Goal: Task Accomplishment & Management: Complete application form

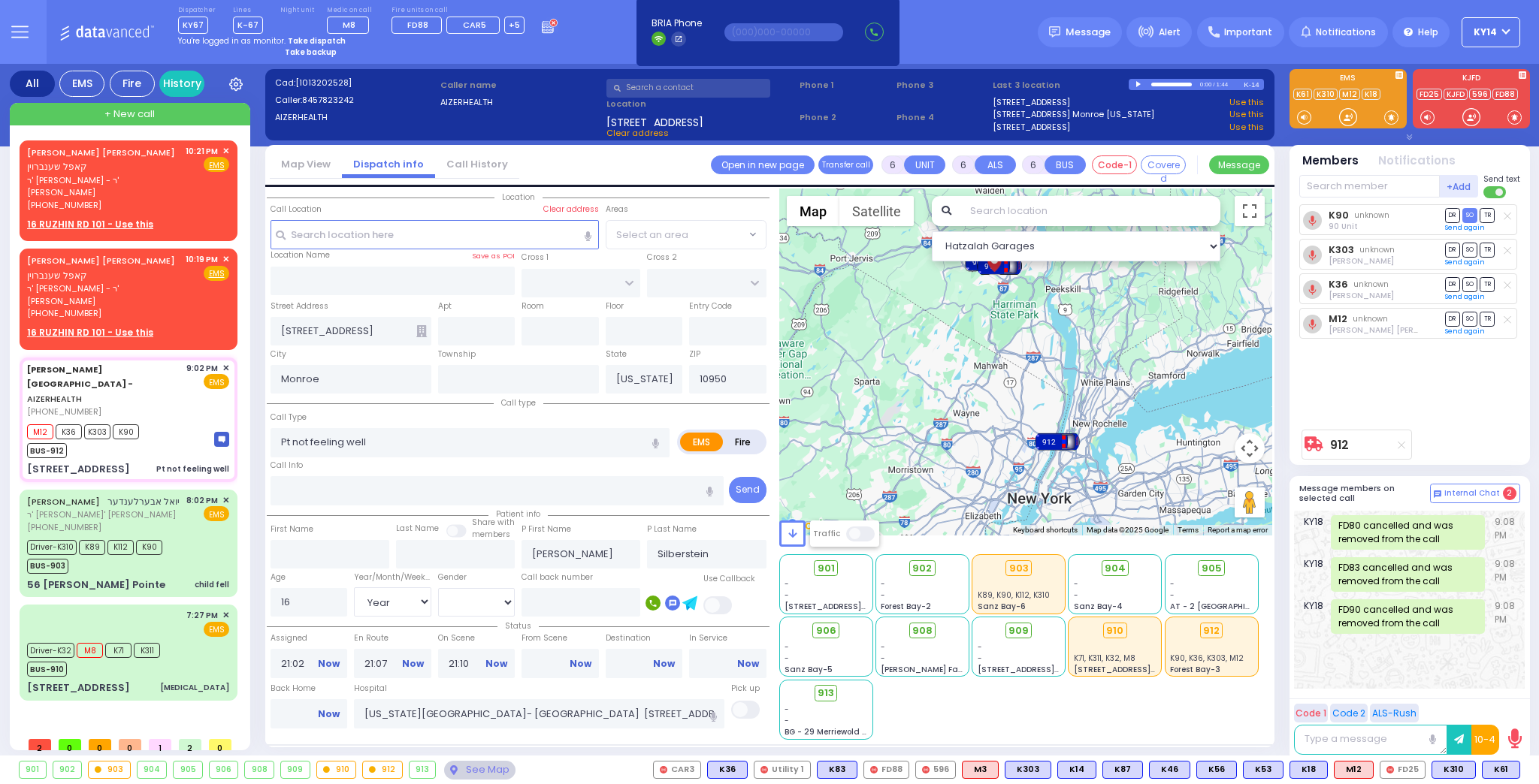
select select "Year"
select select "[DEMOGRAPHIC_DATA]"
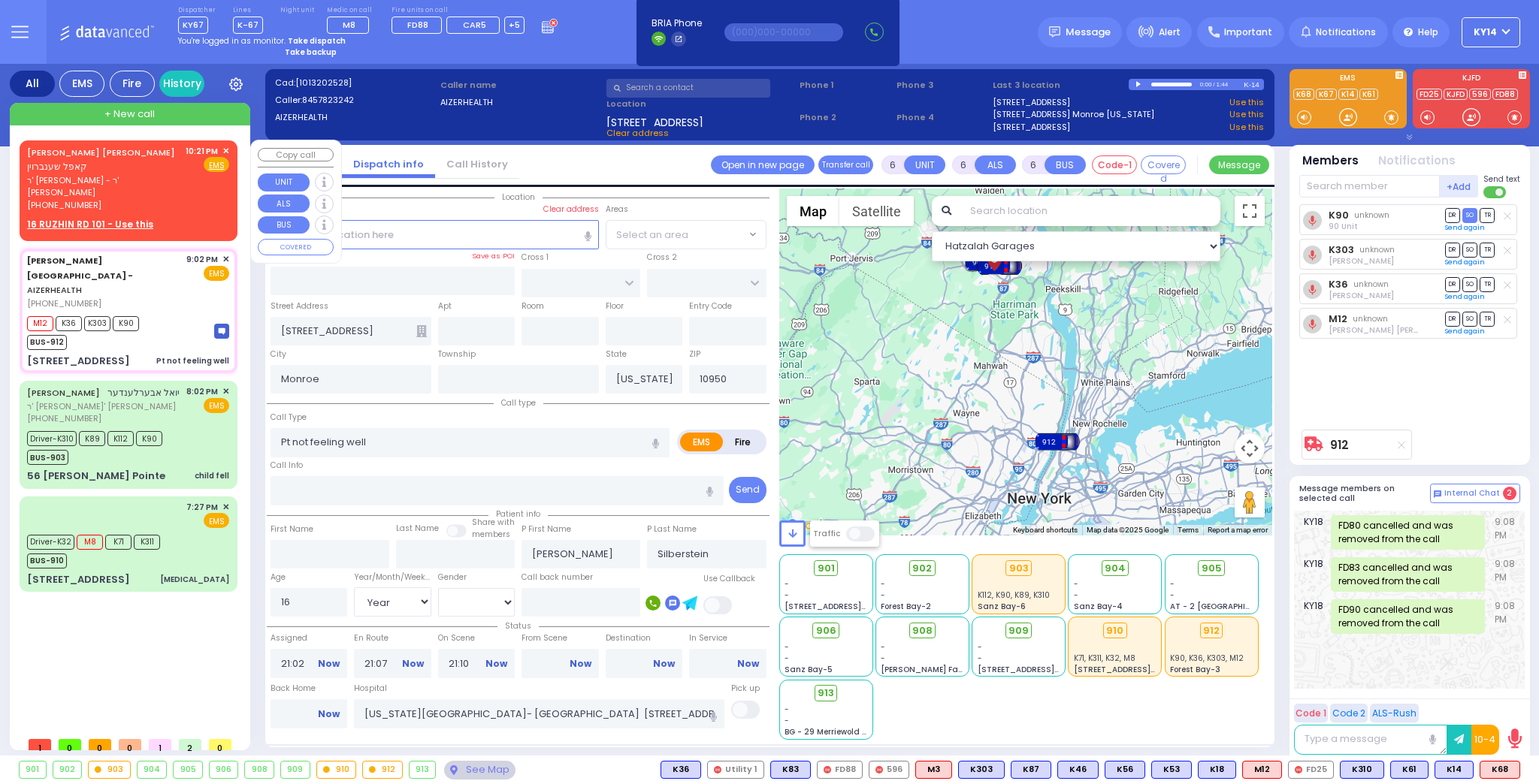
click at [145, 174] on span "ר' [PERSON_NAME] - ר' [PERSON_NAME]" at bounding box center [103, 186] width 153 height 25
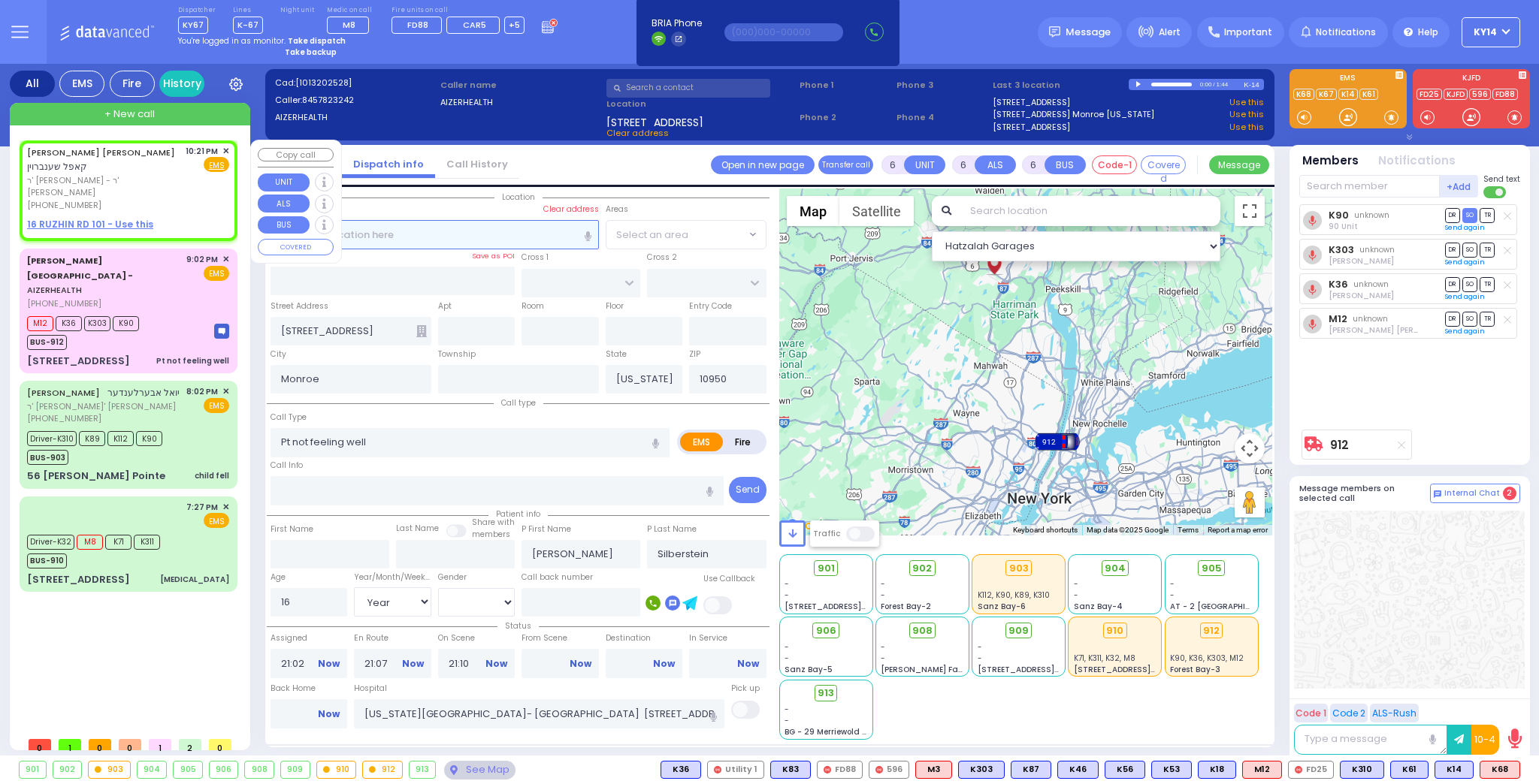
type input "2"
type input "1"
select select
radio input "true"
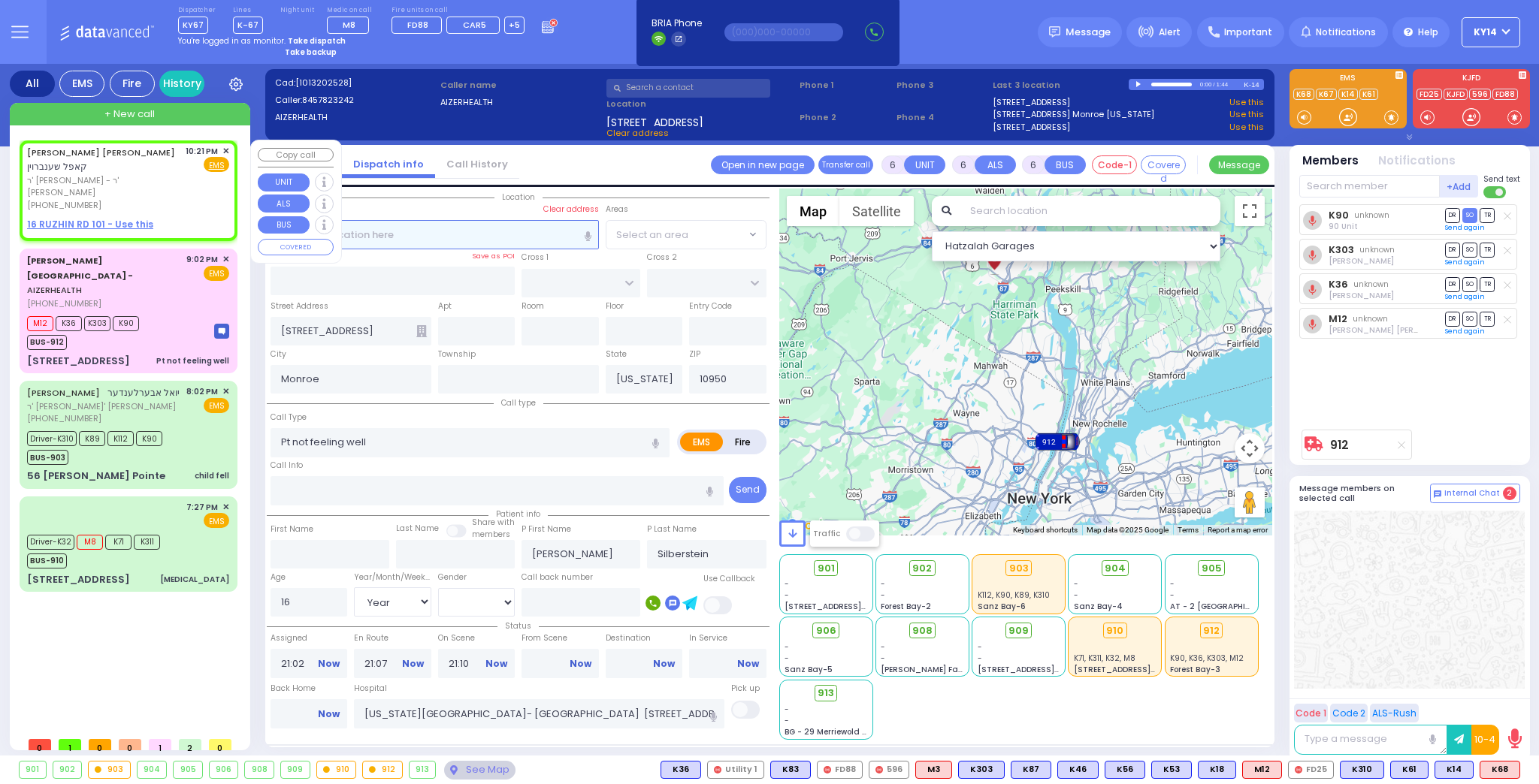
type input "[PERSON_NAME]"
type input "SCHONBRUN"
select select
type input "22:21"
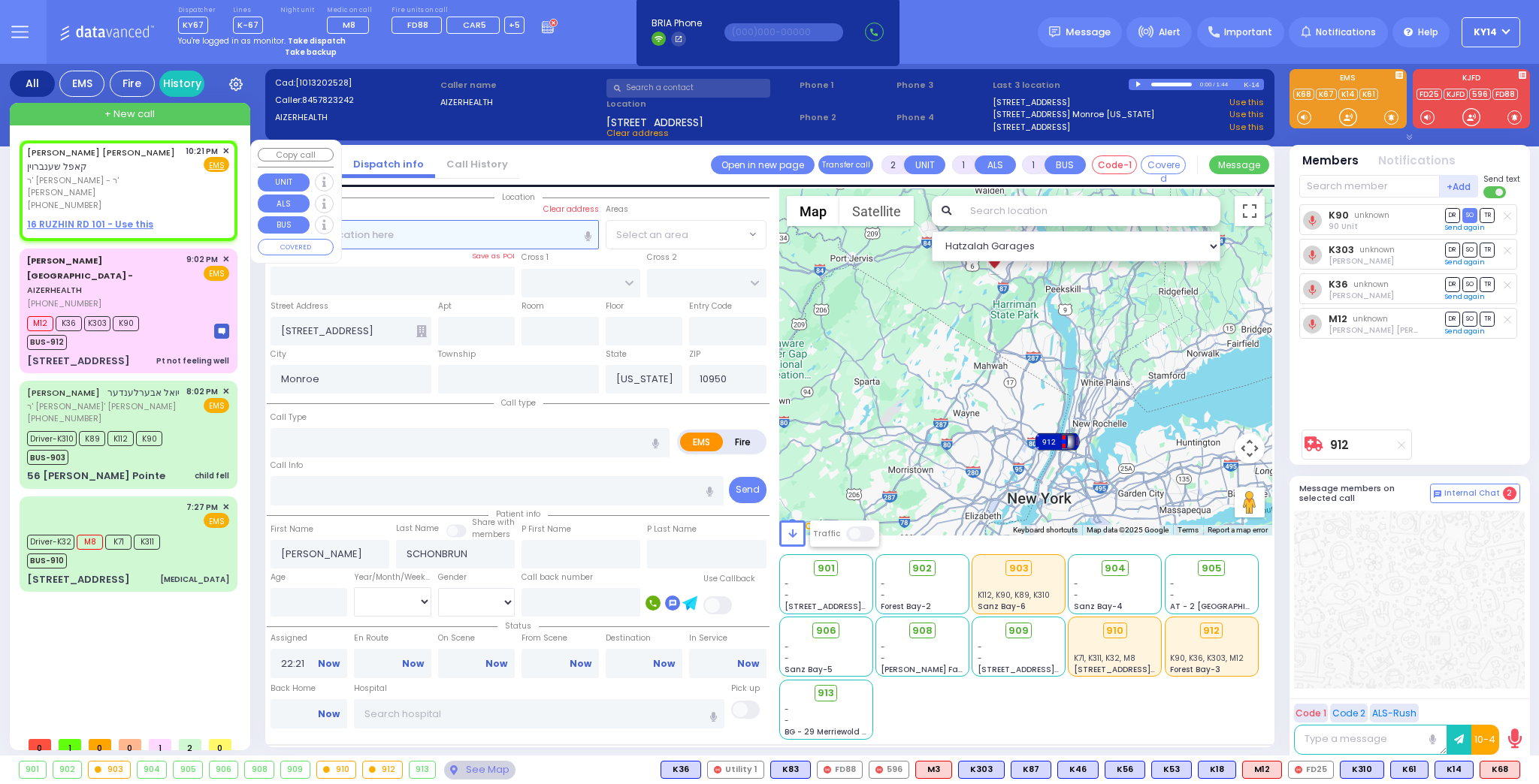
select select "Hatzalah Garages"
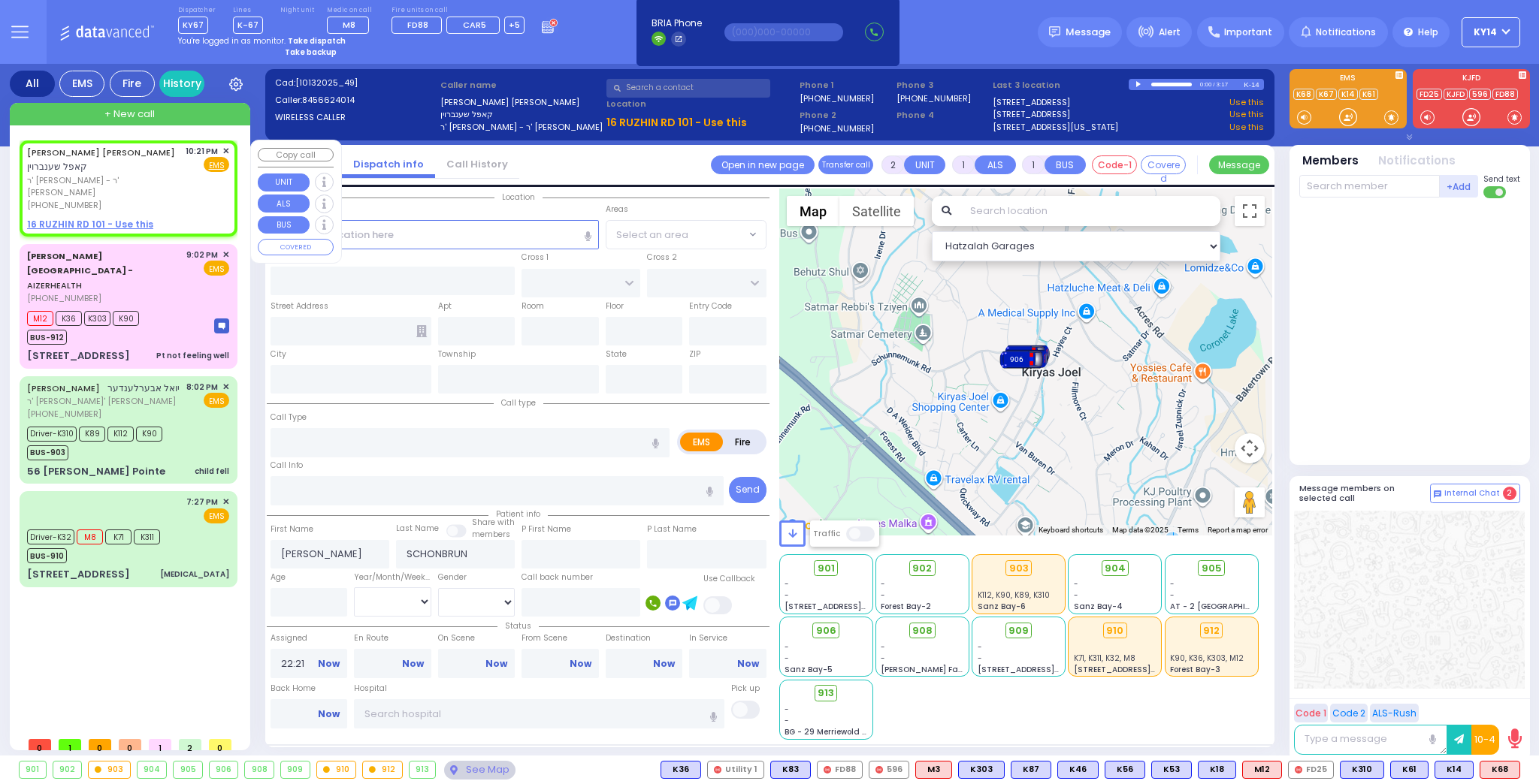
click at [80, 218] on u "16 RUZHIN RD 101 - Use this" at bounding box center [90, 224] width 126 height 12
select select
radio input "true"
select select
select select "Hatzalah Garages"
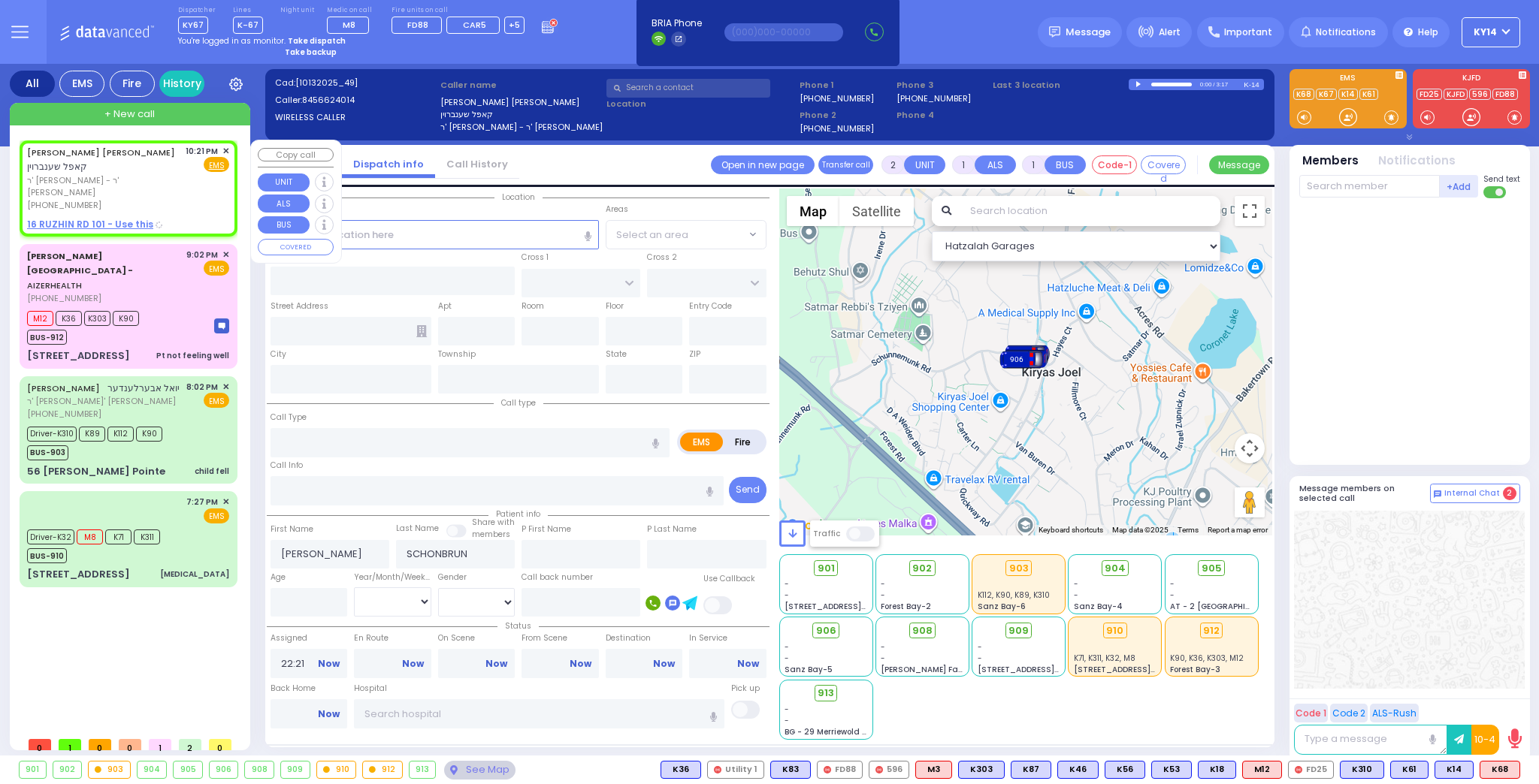
select select
radio input "true"
select select
select select "Hatzalah Garages"
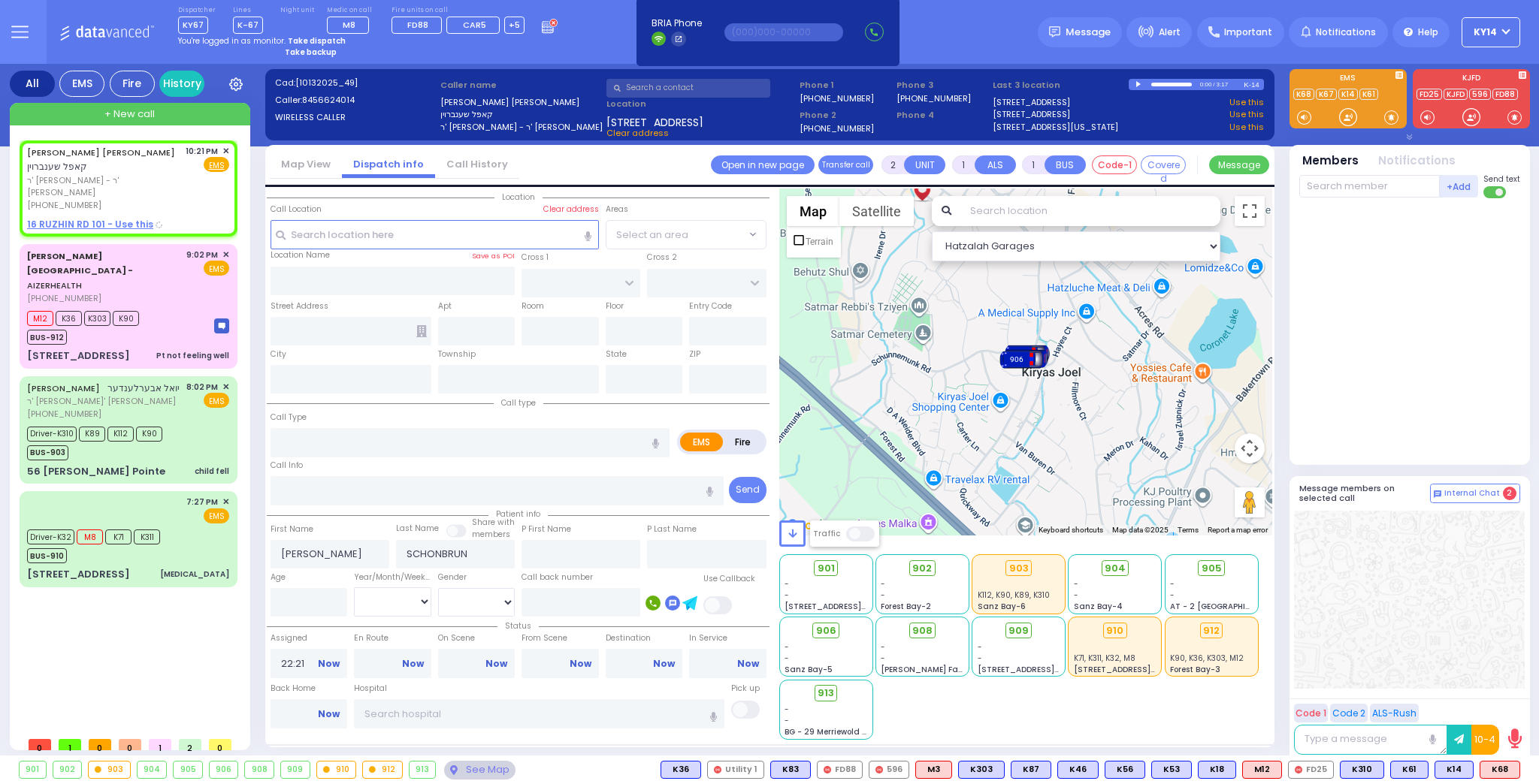
type input "KRAKOW BLVD"
type input "ANIPOLI DR"
type input "[STREET_ADDRESS]"
type input "101"
type input "Monroe"
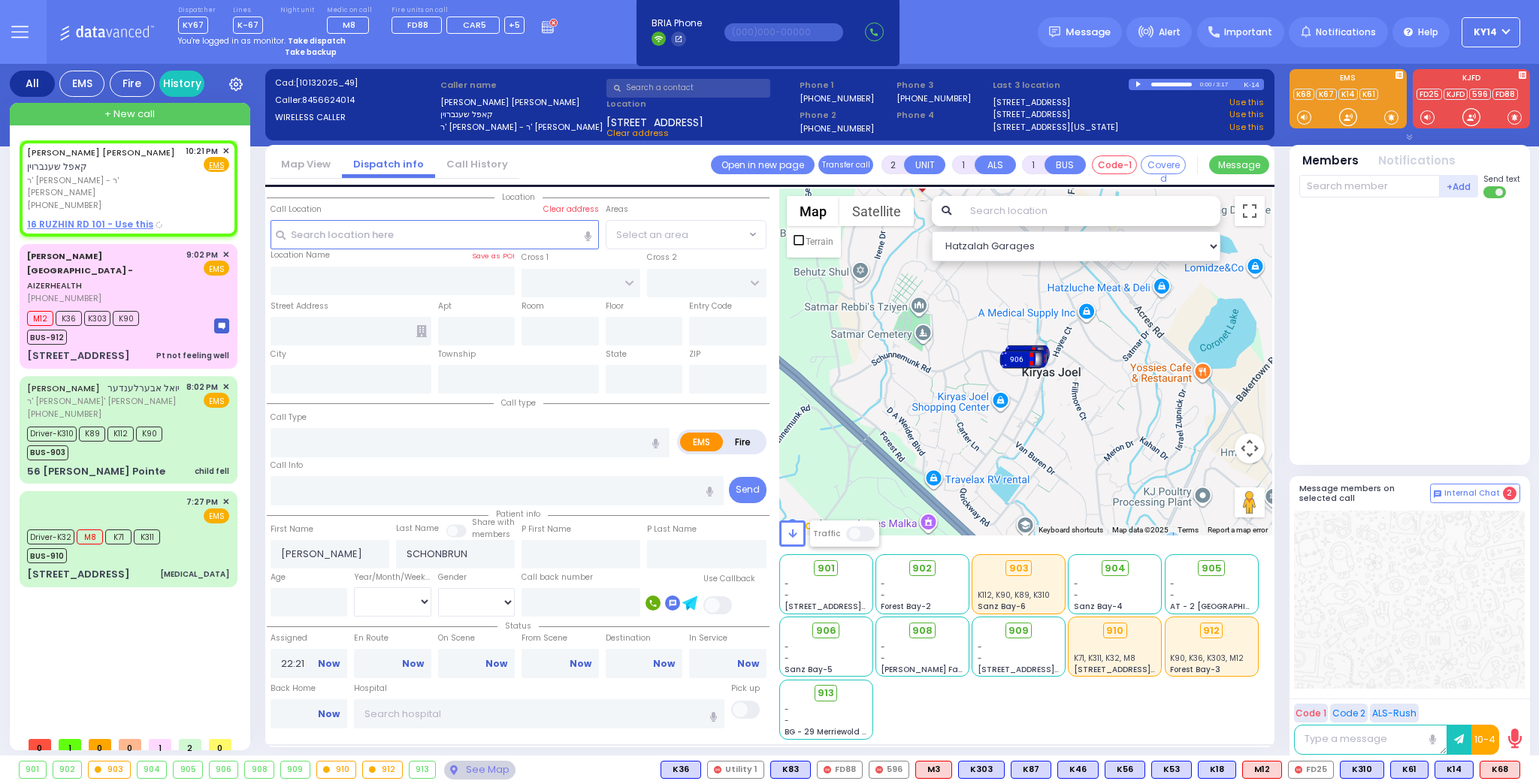
type input "[US_STATE]"
type input "10950"
select select
radio input "true"
select select
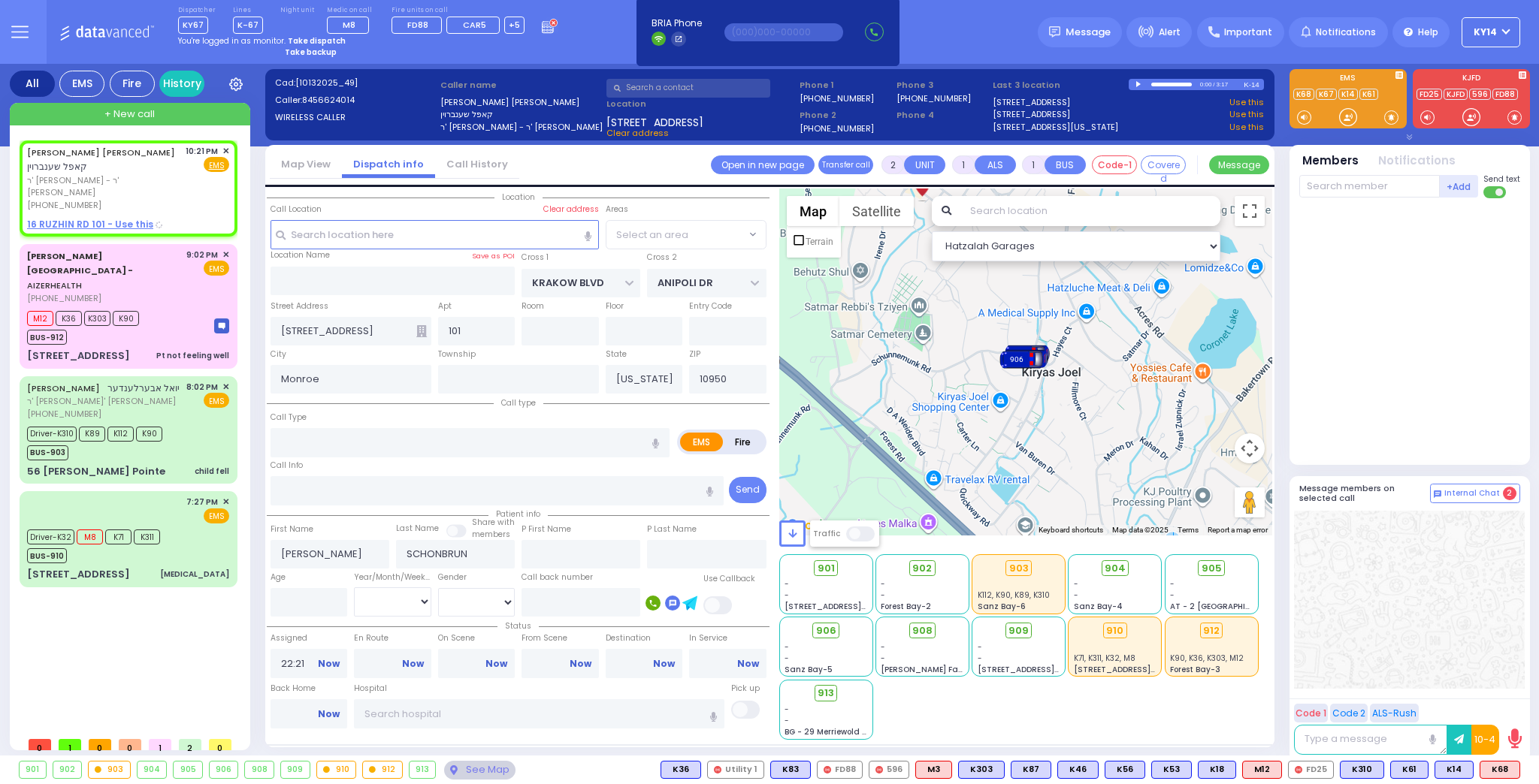
select select "ATZEI TAMURIM"
select select "Hatzalah Garages"
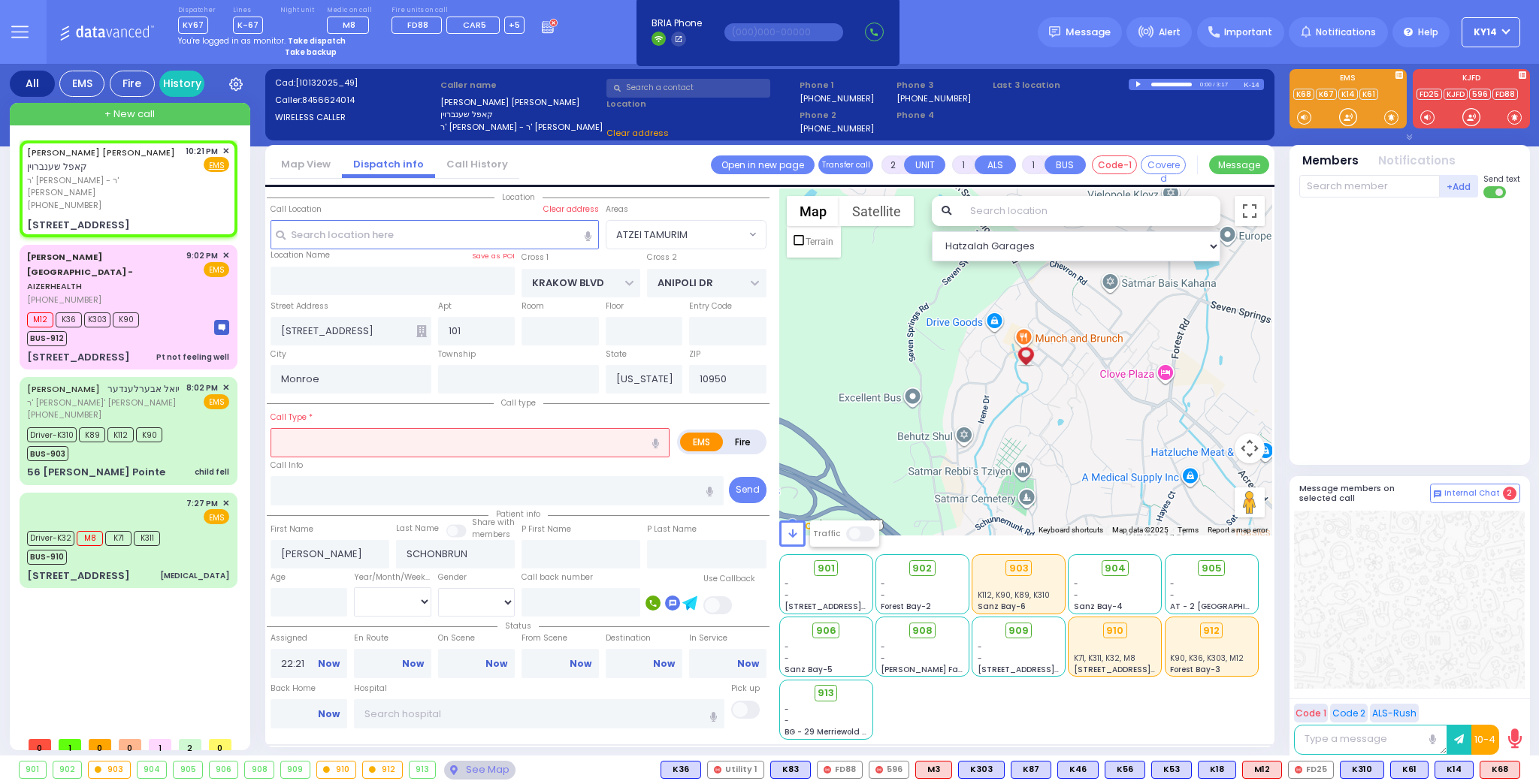
select select "ATZEI TAMURIM"
click at [656, 439] on icon "button" at bounding box center [655, 444] width 7 height 10
type input "elderly not feeling well"
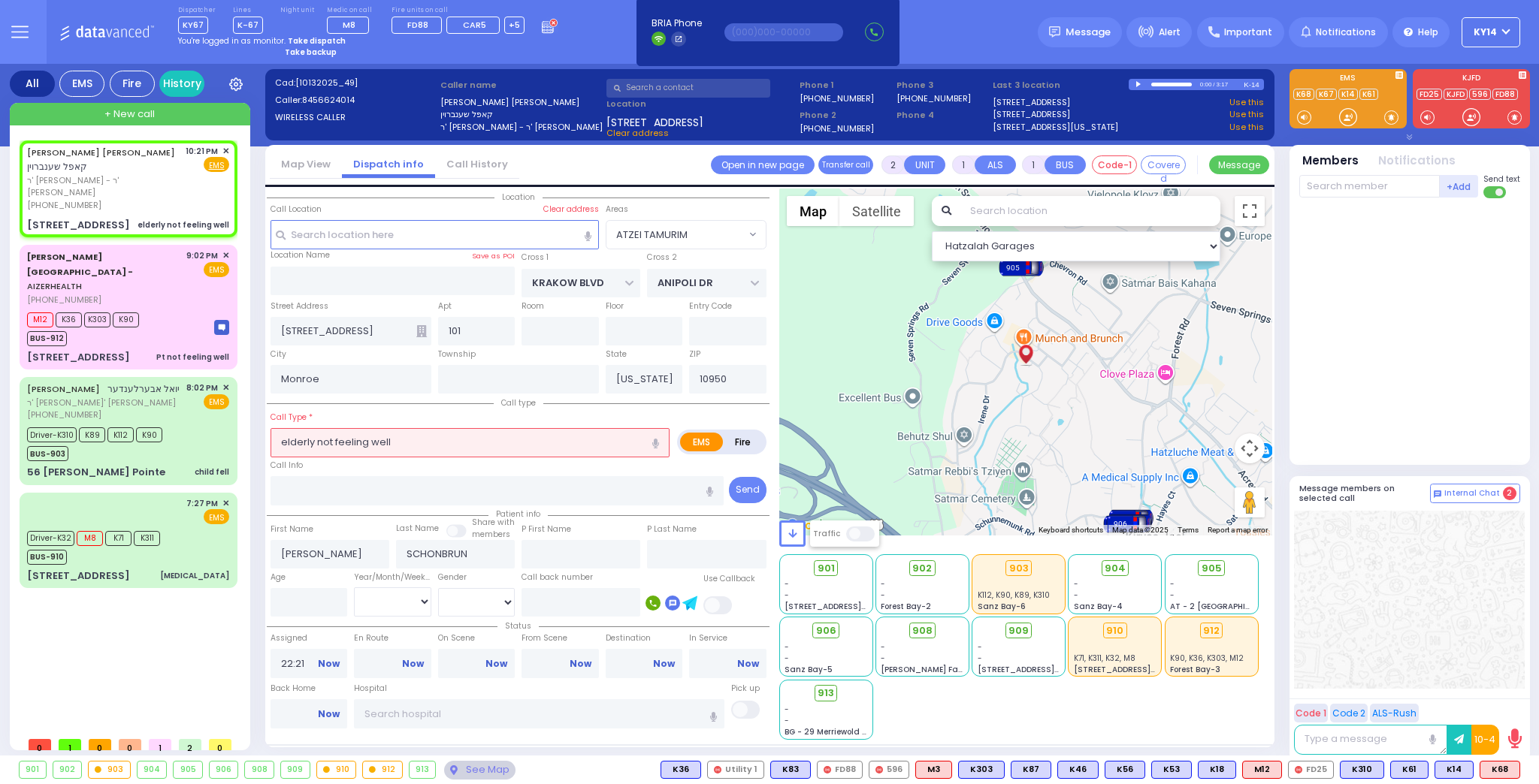
select select
radio input "true"
select select
select select "Hatzalah Garages"
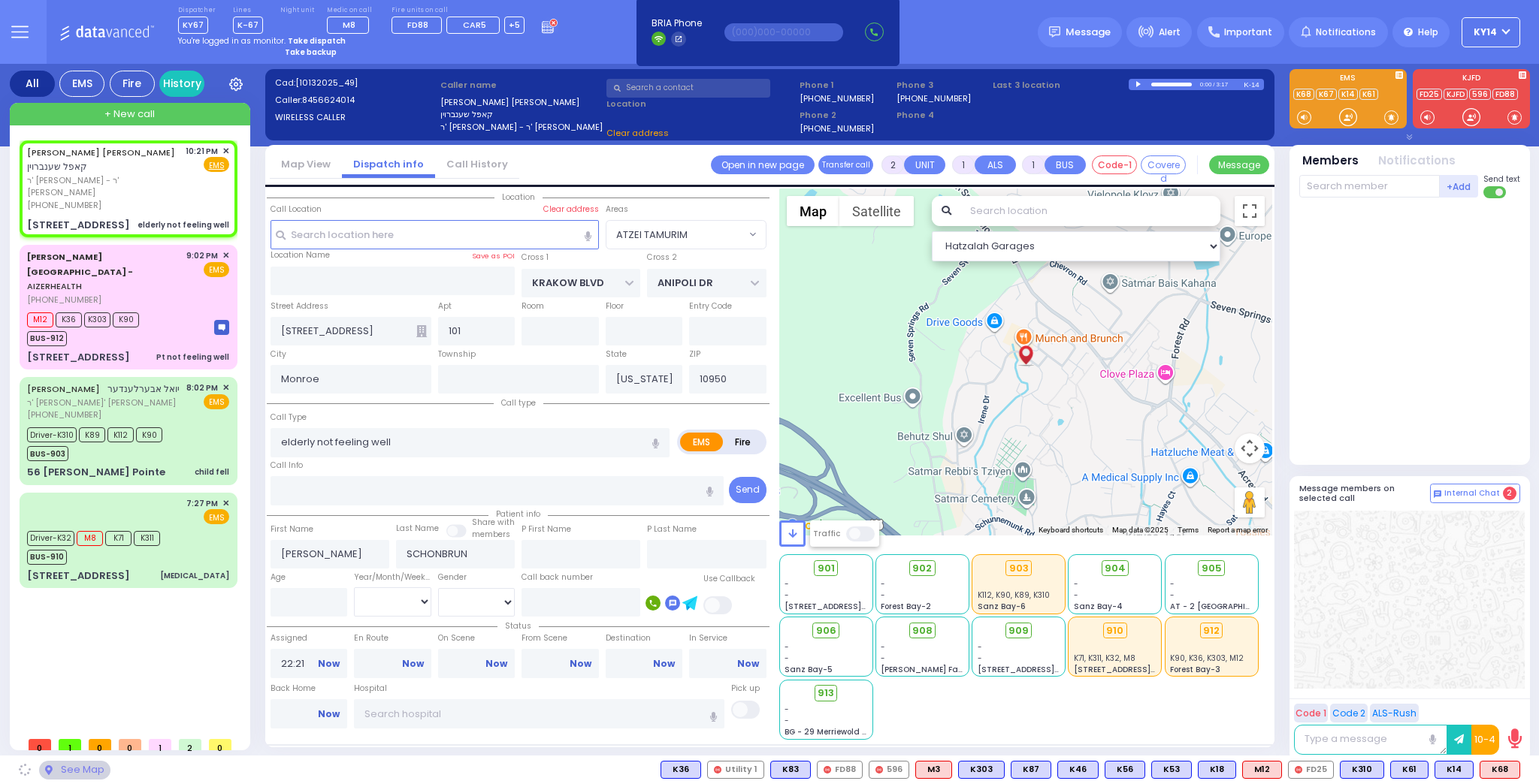
select select "ATZEI TAMURIM"
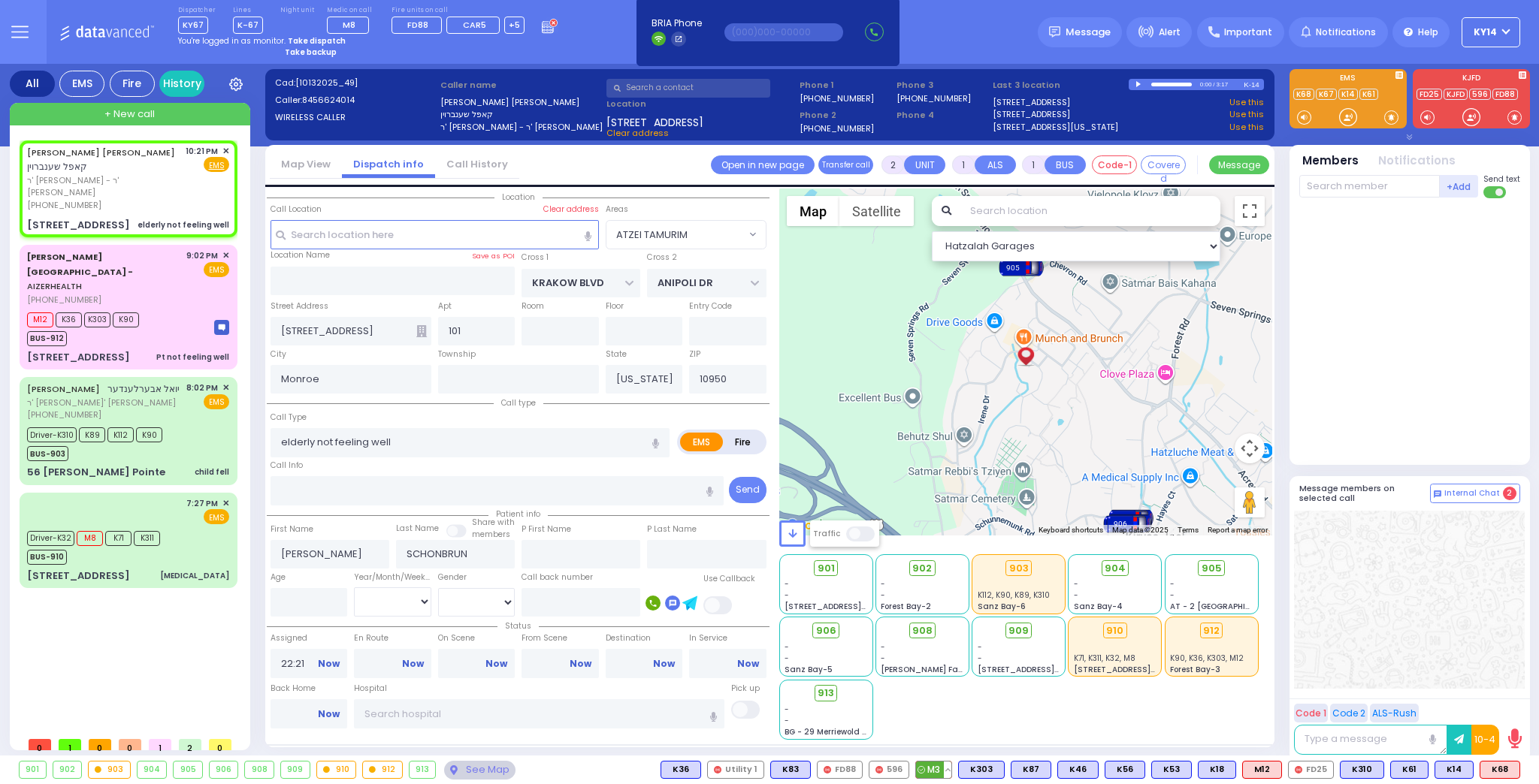
click at [952, 773] on span "M3" at bounding box center [934, 770] width 35 height 16
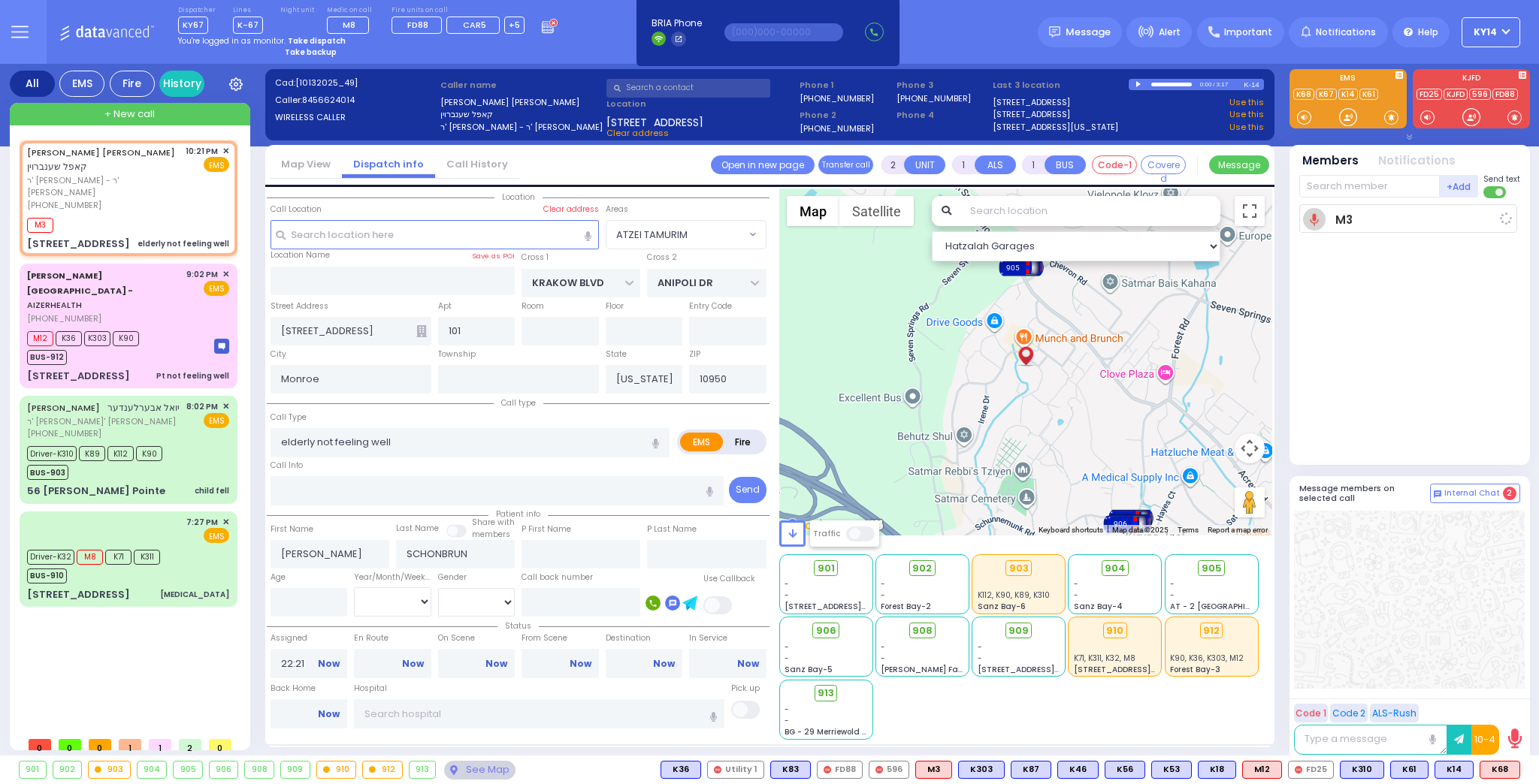
select select
radio input "true"
select select
type input "22:25"
select select "ATZEI TAMURIM"
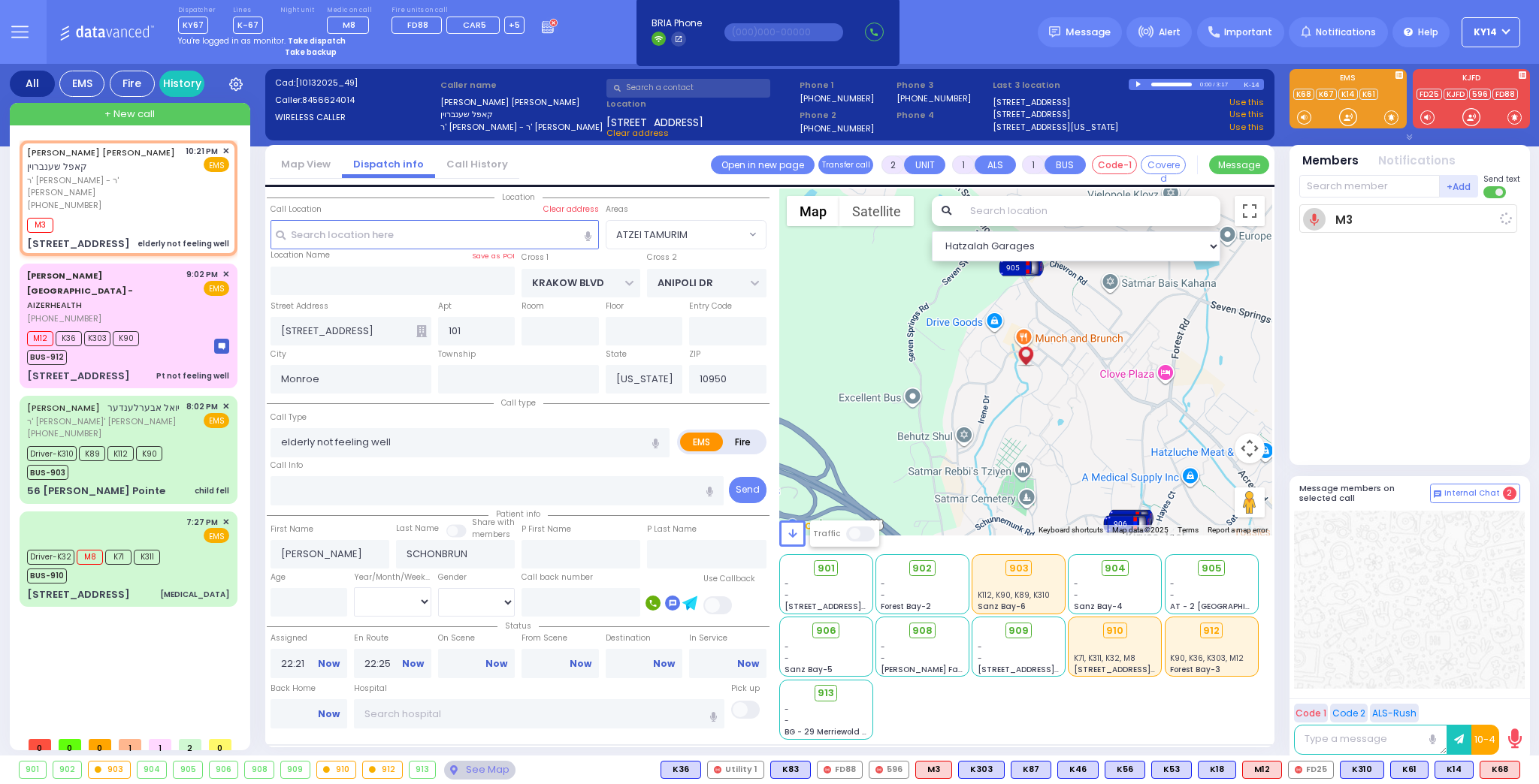
select select "Hatzalah Garages"
click at [1373, 183] on input "text" at bounding box center [1370, 186] width 141 height 23
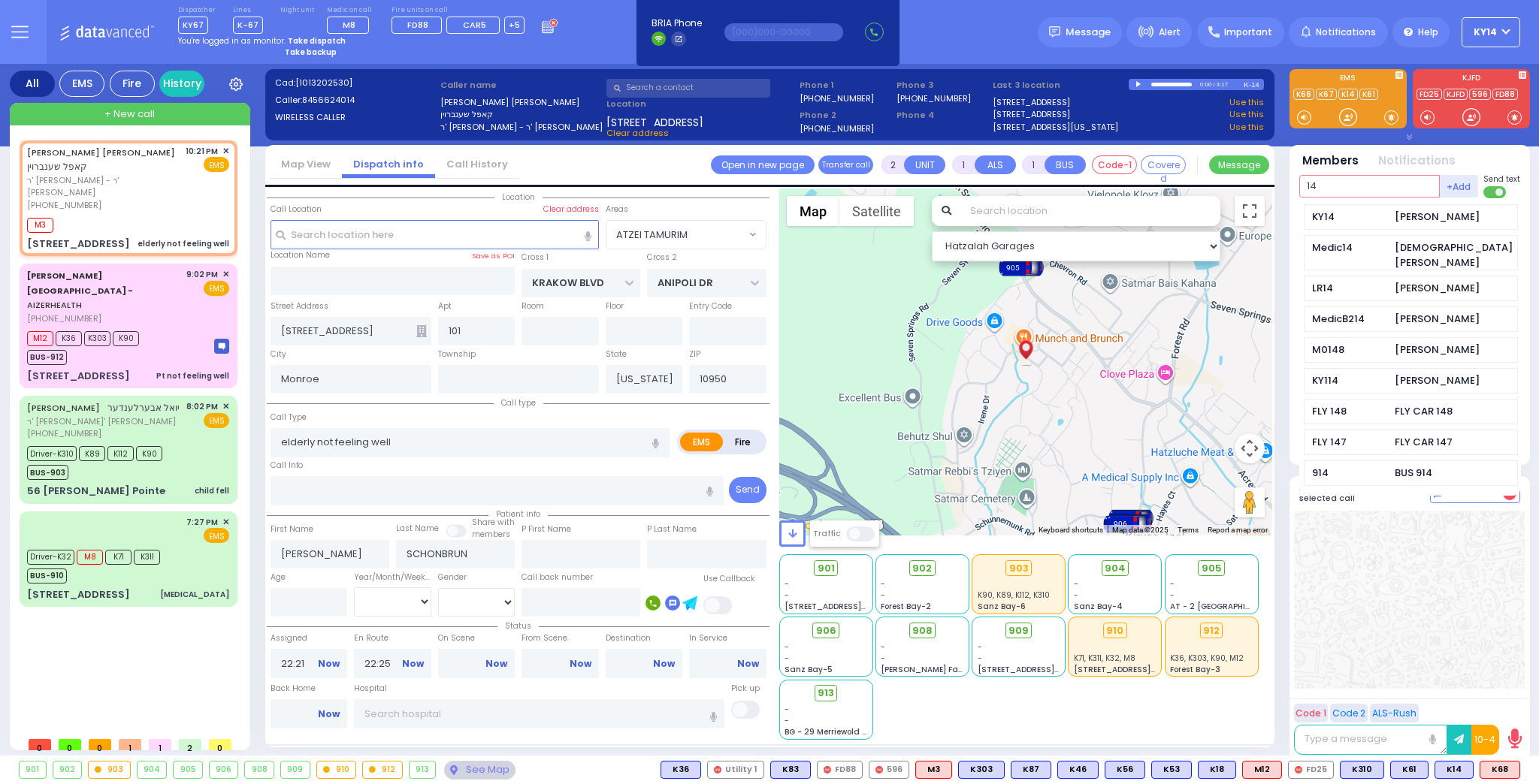
type input "14"
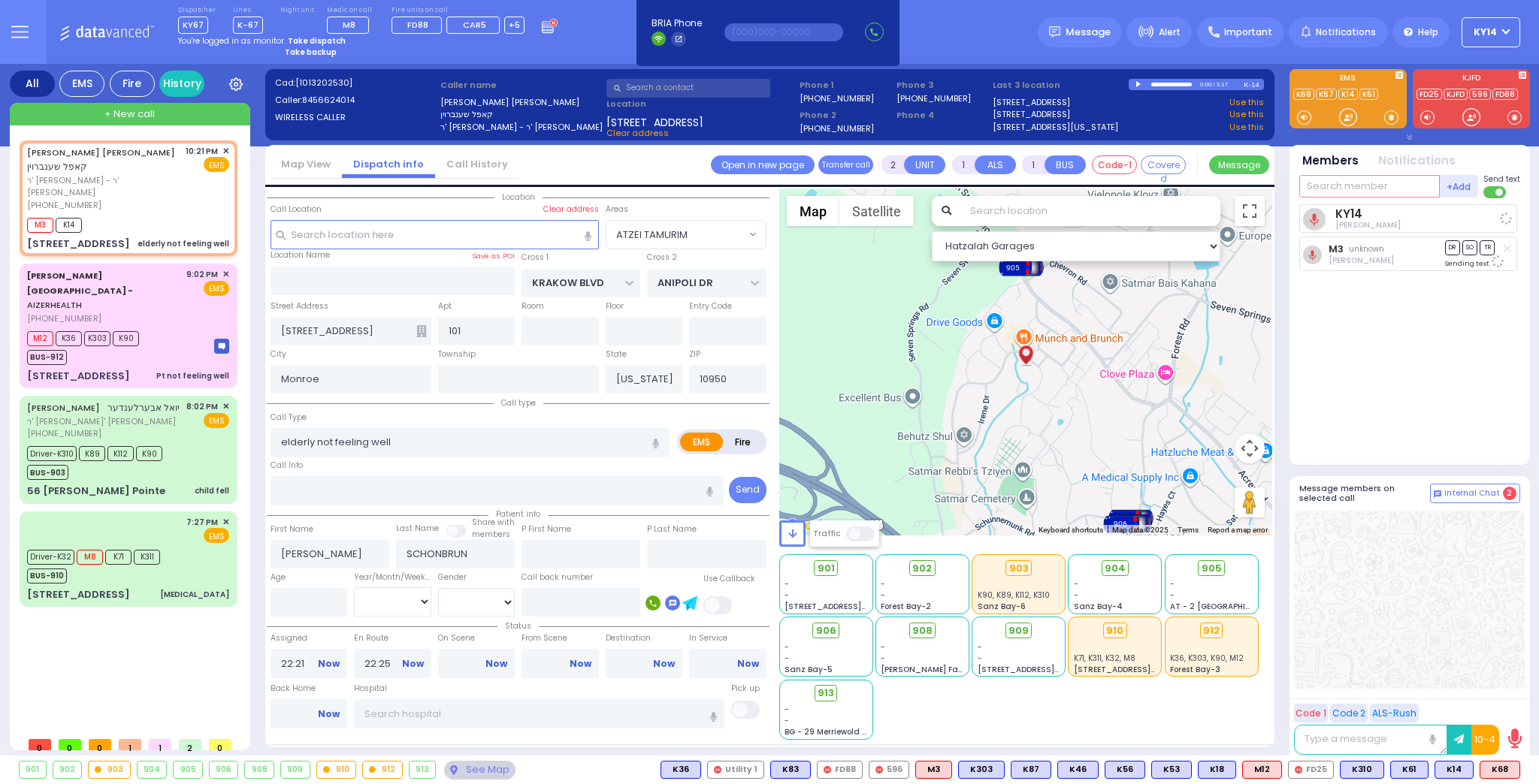
select select
radio input "true"
select select
select select "Hatzalah Garages"
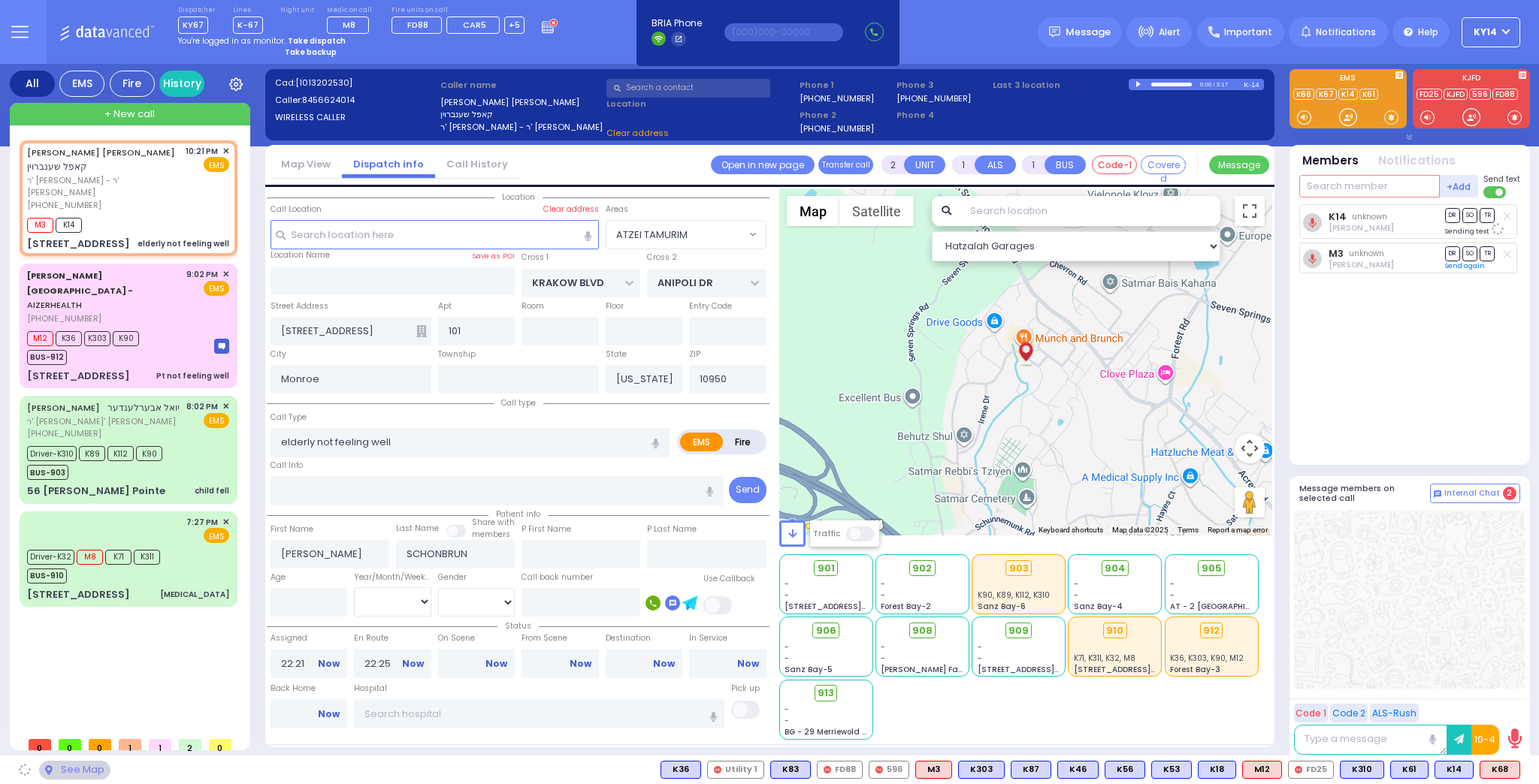
select select "ATZEI TAMURIM"
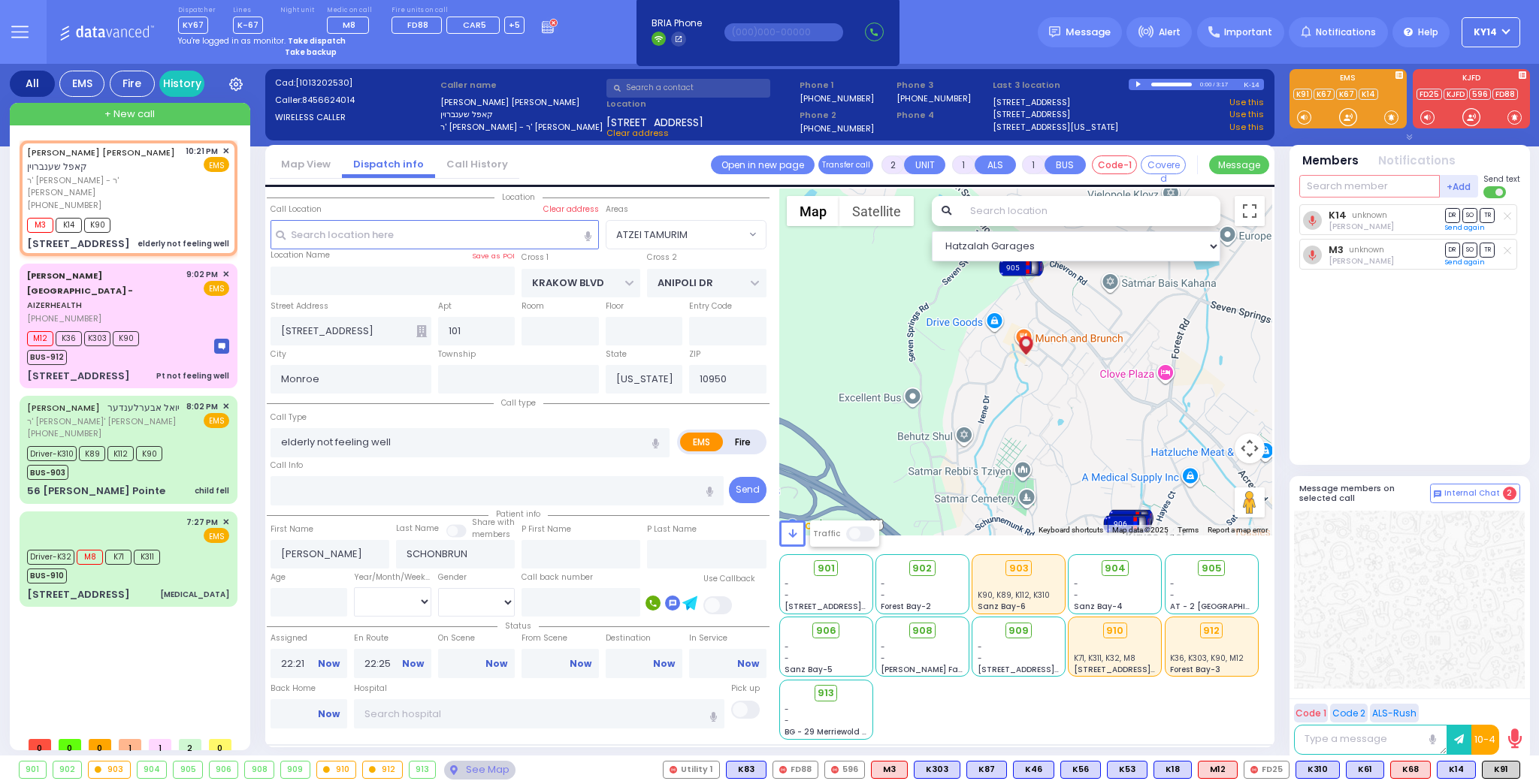
select select
radio input "true"
select select
select select "Hatzalah Garages"
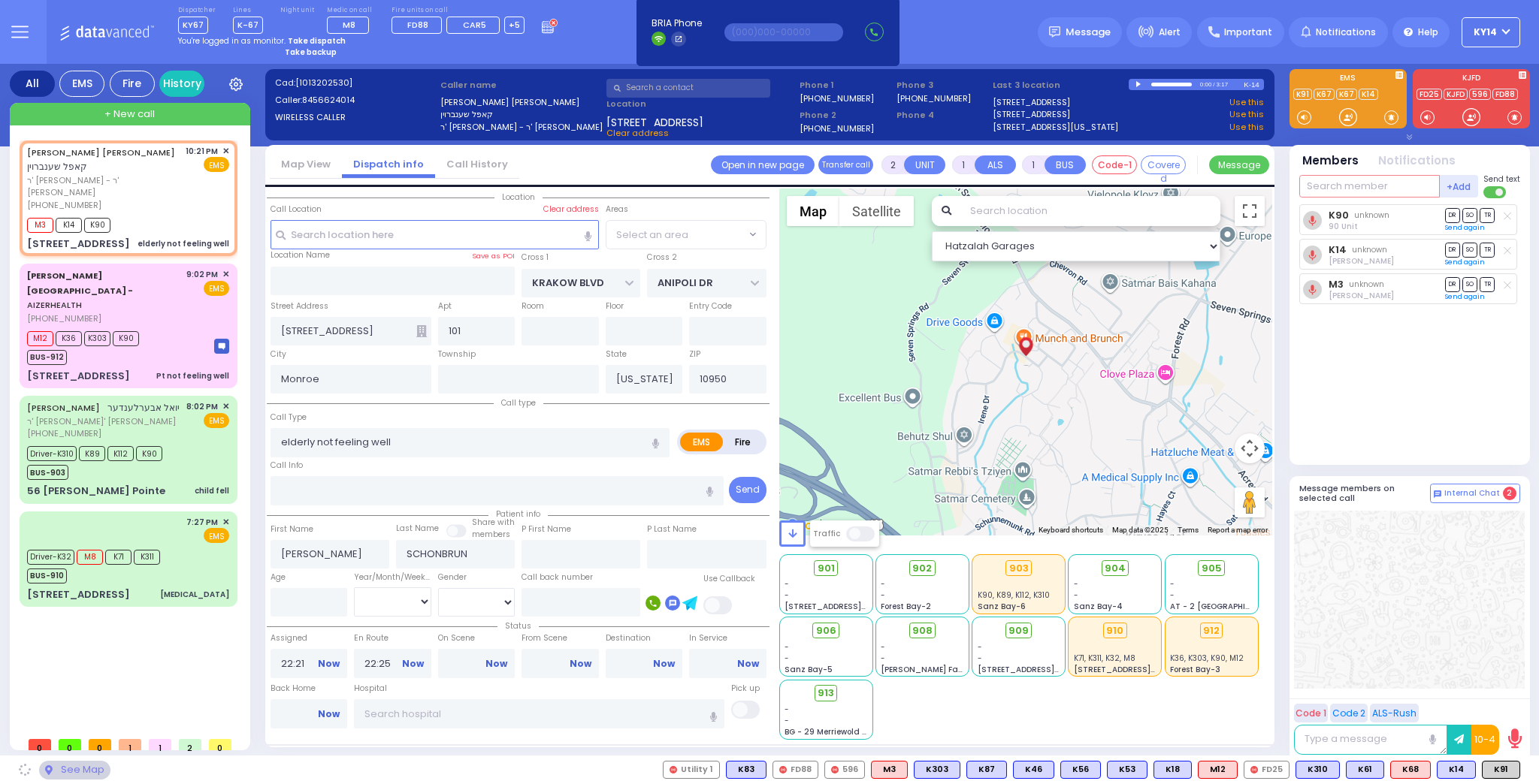
select select "ATZEI TAMURIM"
